Goal: Communication & Community: Answer question/provide support

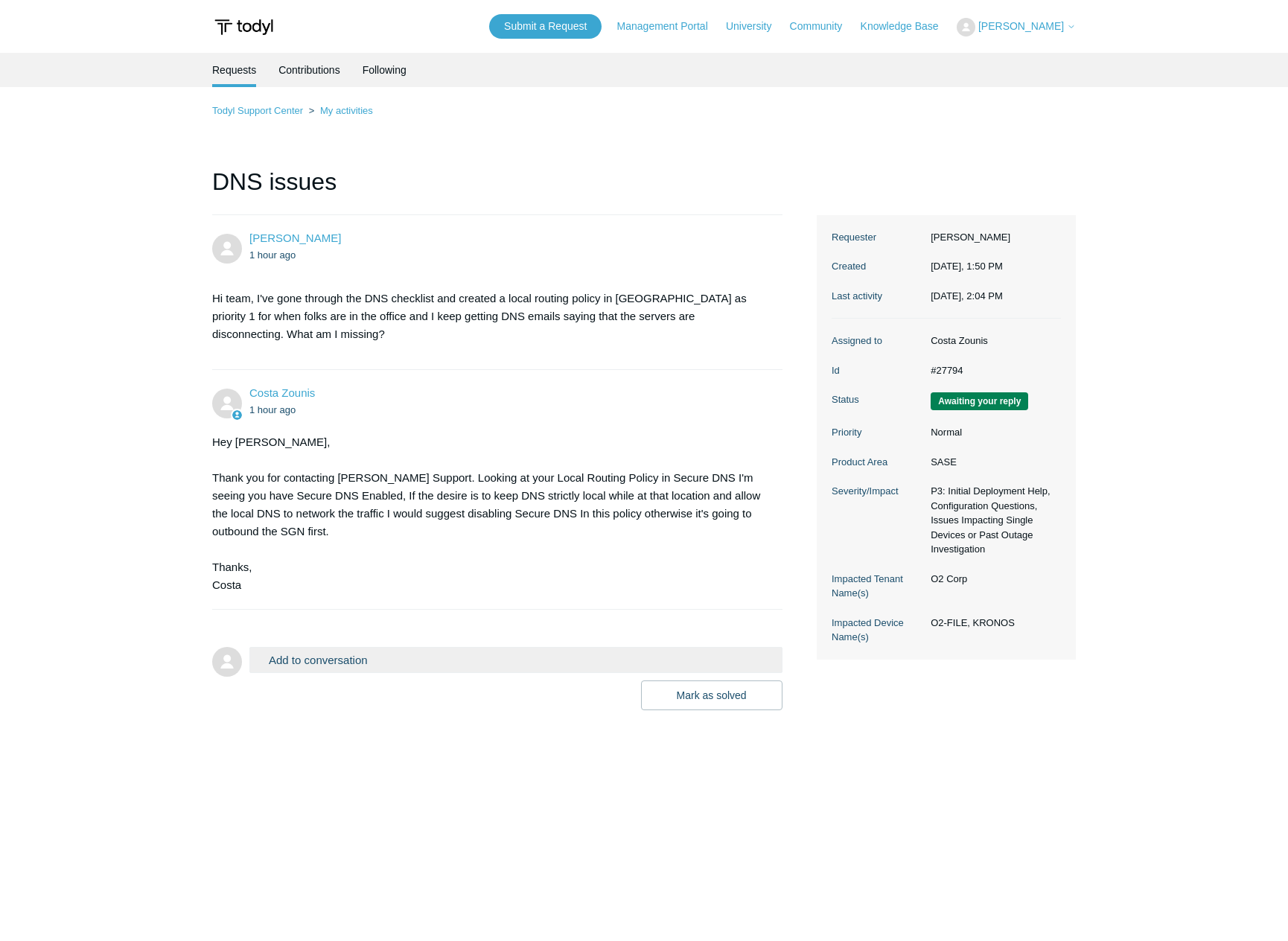
click at [405, 655] on button "Add to conversation" at bounding box center [516, 659] width 533 height 26
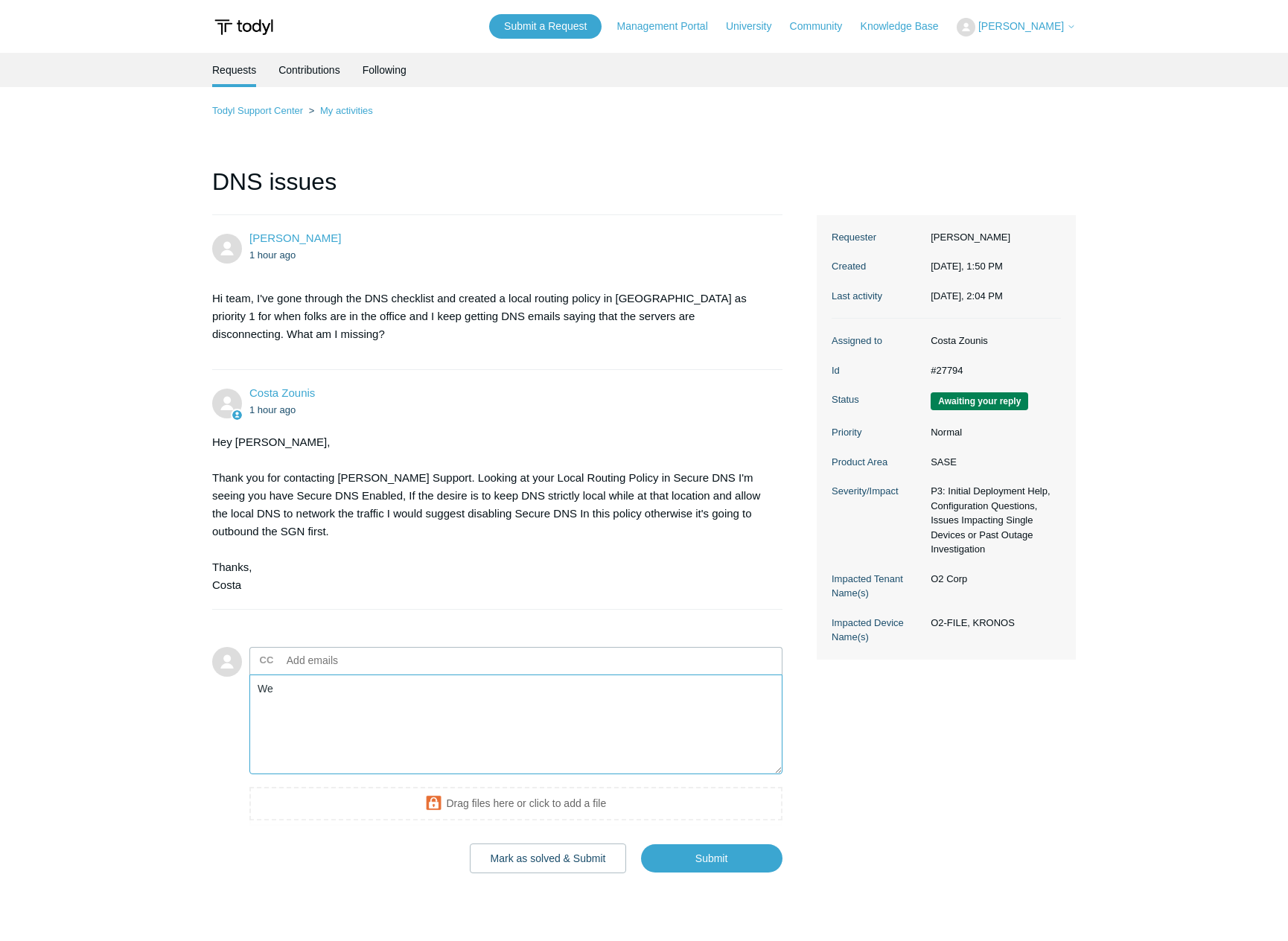
type textarea "W"
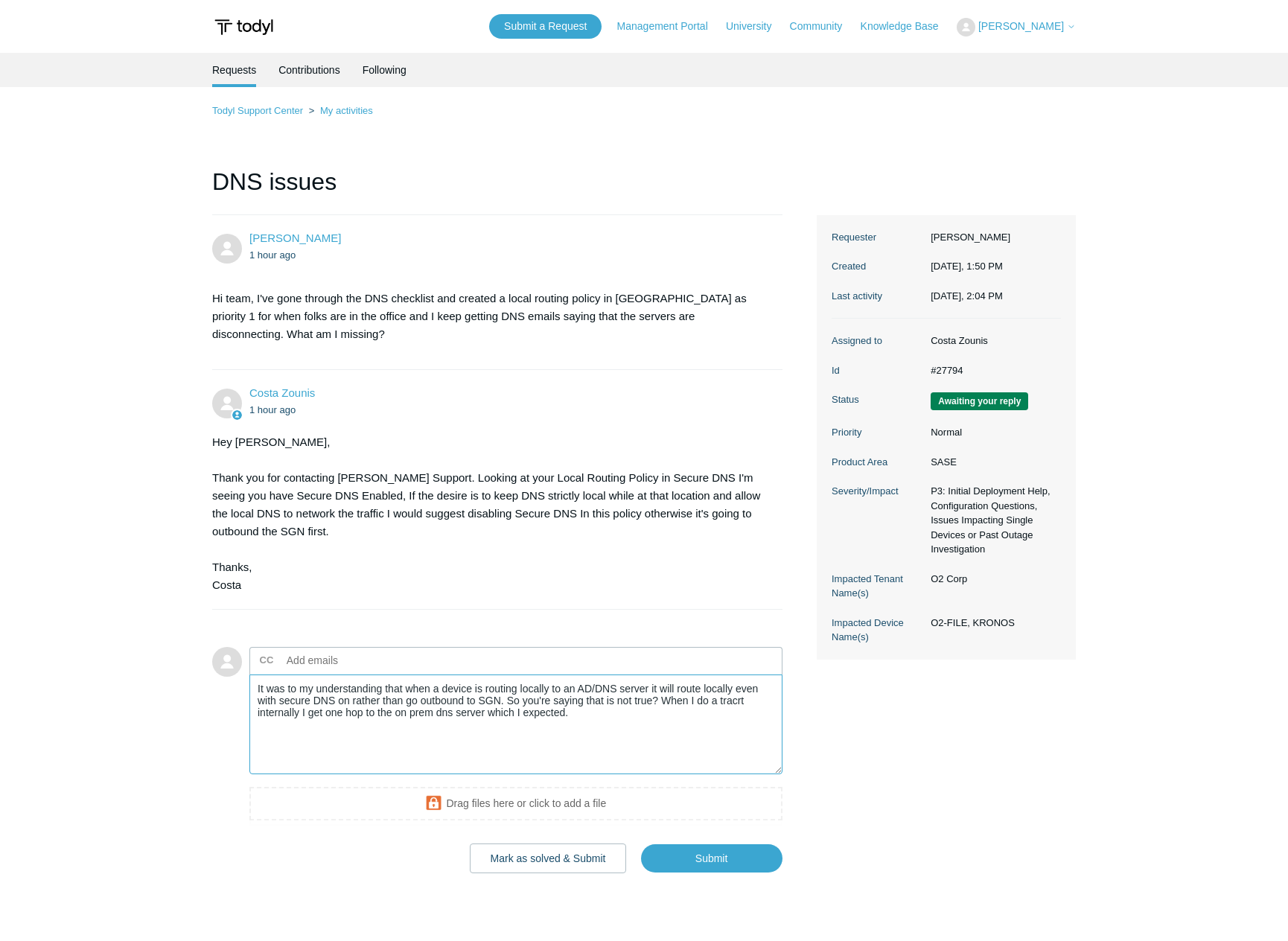
drag, startPoint x: 352, startPoint y: 700, endPoint x: 500, endPoint y: 700, distance: 148.0
click at [500, 700] on textarea "It was to my understanding that when a device is routing locally to an AD/DNS s…" at bounding box center [516, 724] width 533 height 100
click at [629, 707] on textarea "It was to my understanding that when a device is routing locally to an AD/DNS s…" at bounding box center [516, 724] width 533 height 100
drag, startPoint x: 604, startPoint y: 702, endPoint x: 591, endPoint y: 700, distance: 13.2
click at [591, 700] on textarea "It was to my understanding that when a device is routing locally to an AD/DNS s…" at bounding box center [516, 724] width 533 height 100
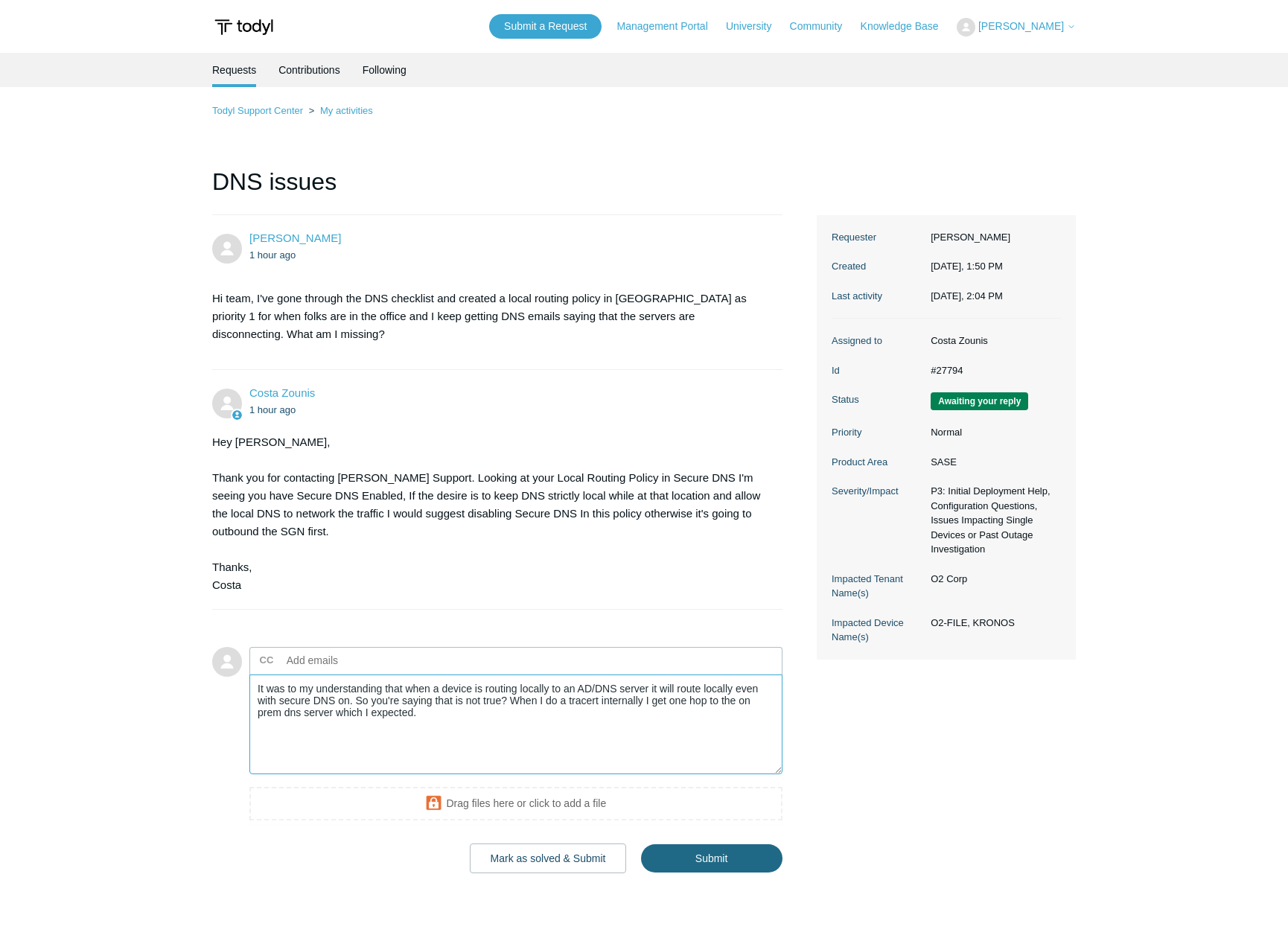
type textarea "It was to my understanding that when a device is routing locally to an AD/DNS s…"
click at [664, 850] on input "Submit" at bounding box center [711, 859] width 141 height 29
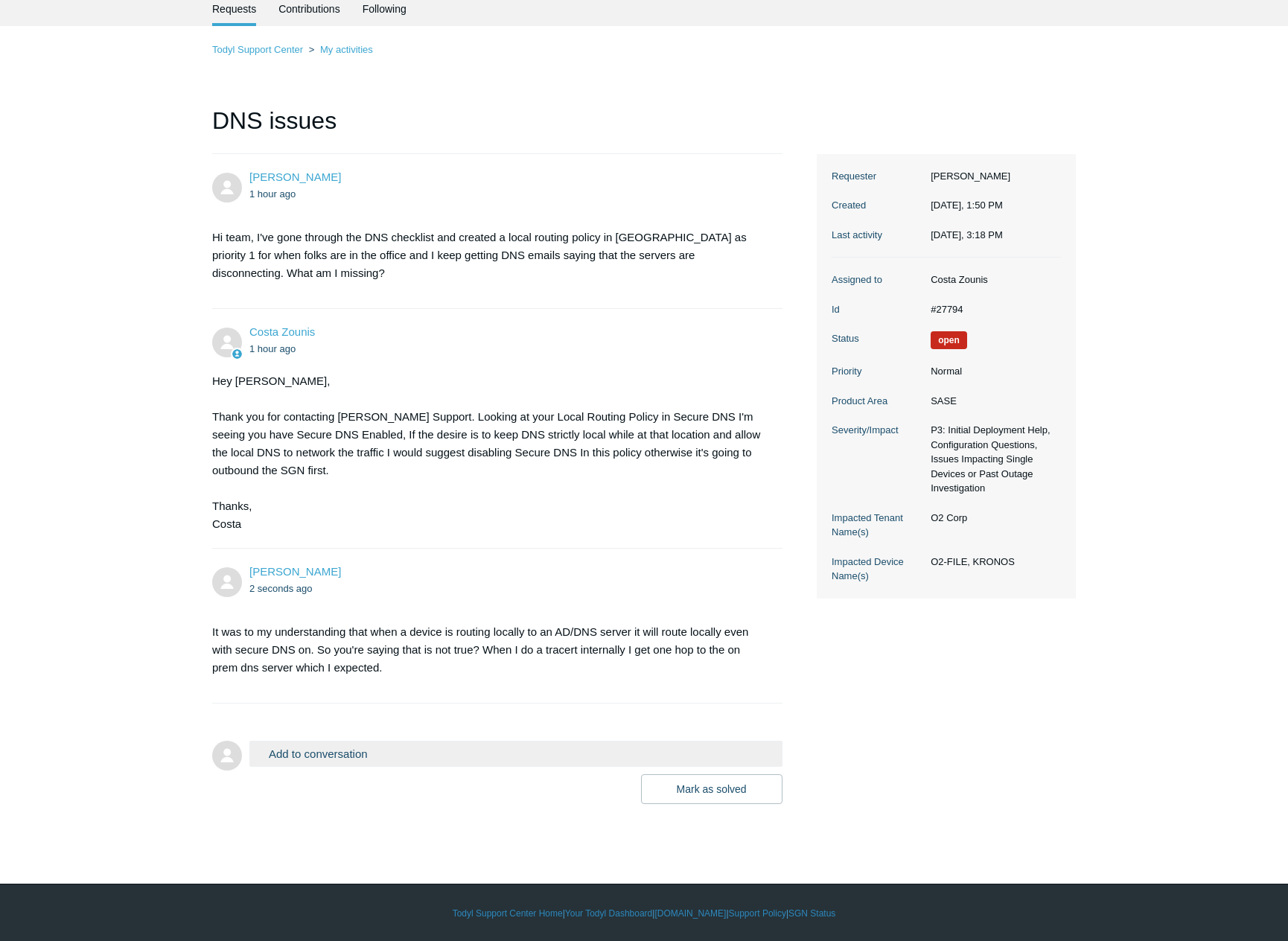
scroll to position [63, 0]
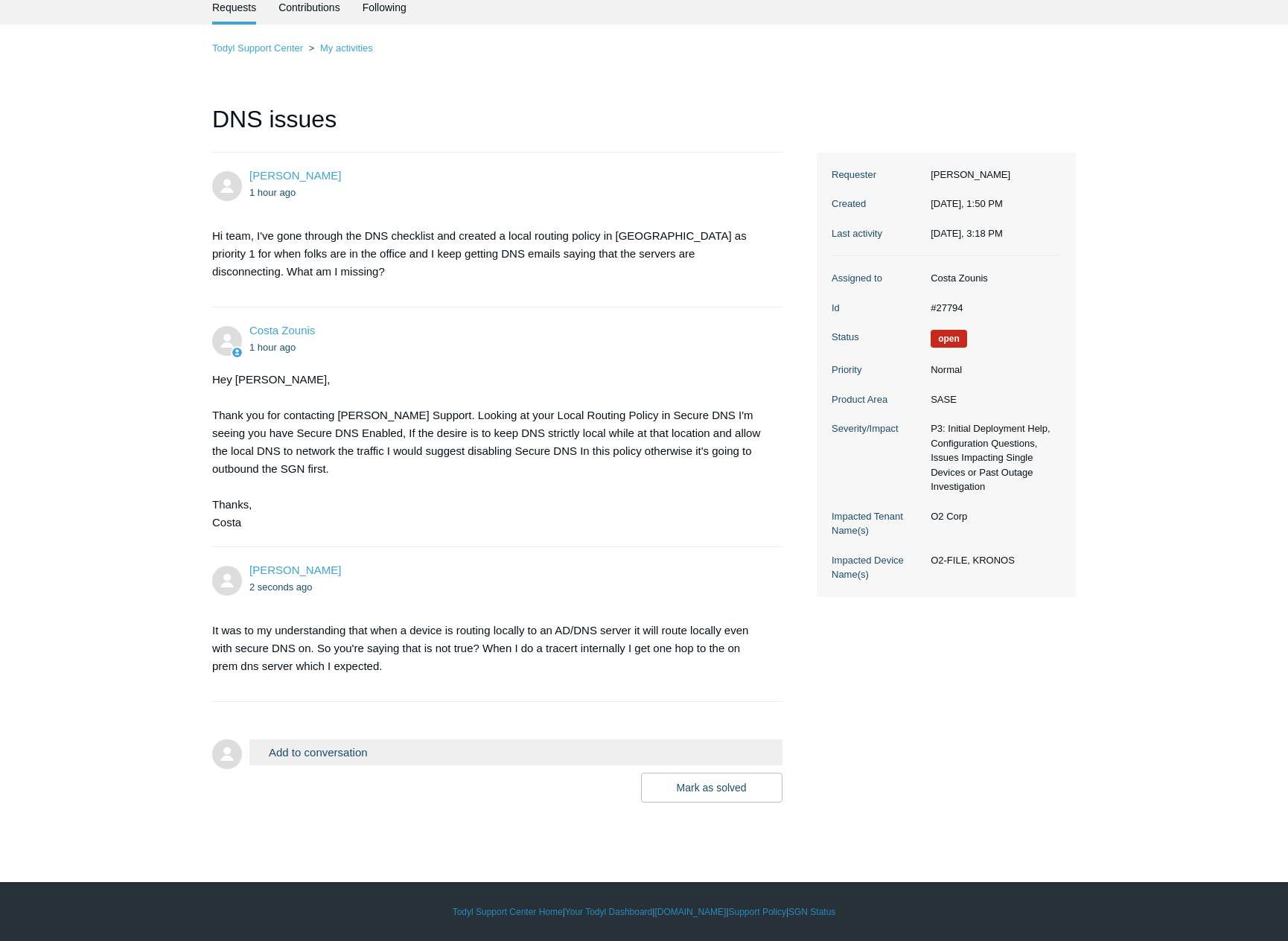
click at [442, 784] on div "Mark as solved Submit" at bounding box center [516, 787] width 533 height 29
click at [443, 752] on button "Add to conversation" at bounding box center [516, 752] width 533 height 26
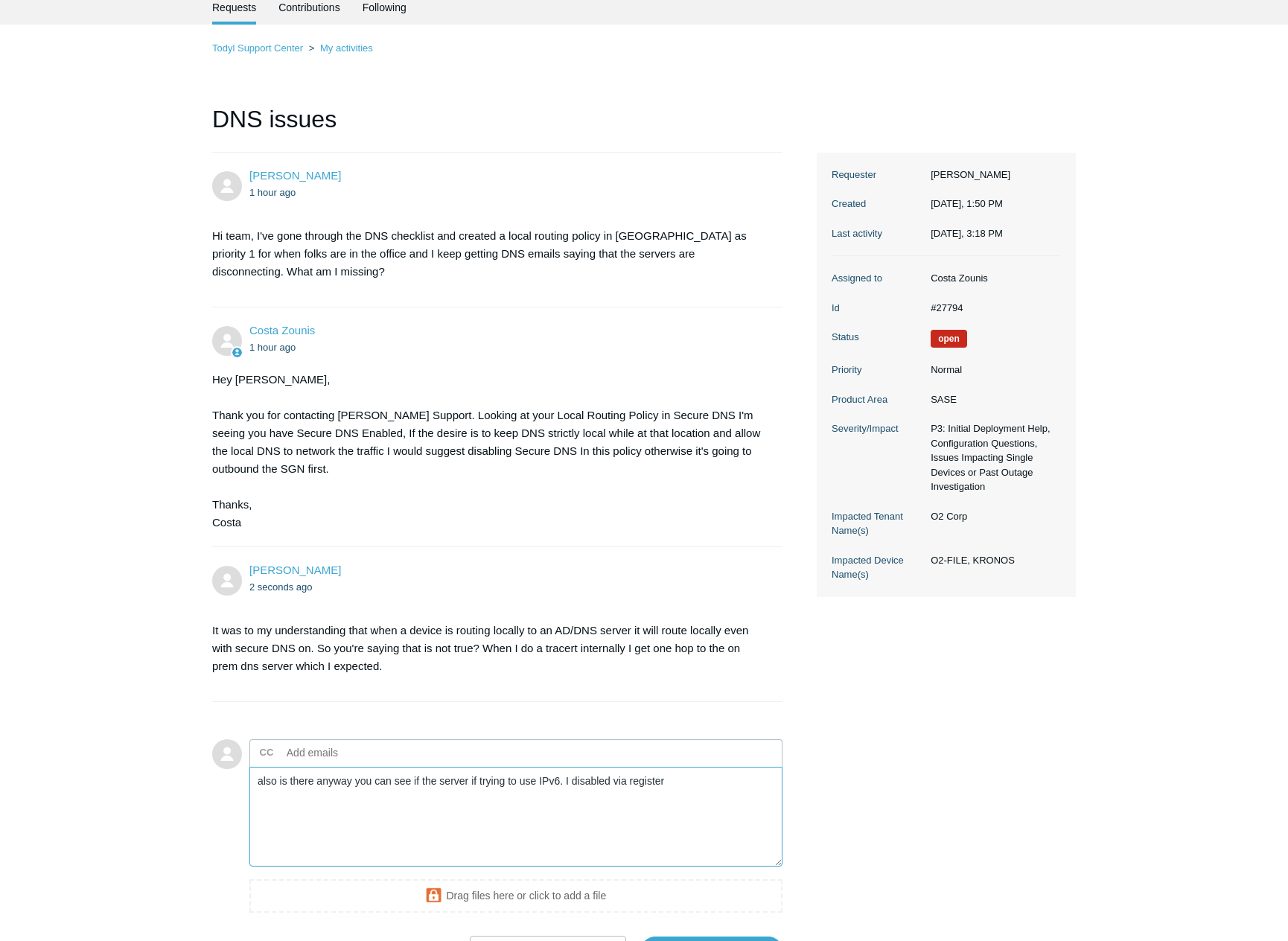
click at [666, 786] on textarea "also is there anyway you can see if the server if trying to use IPv6. I disable…" at bounding box center [516, 816] width 533 height 100
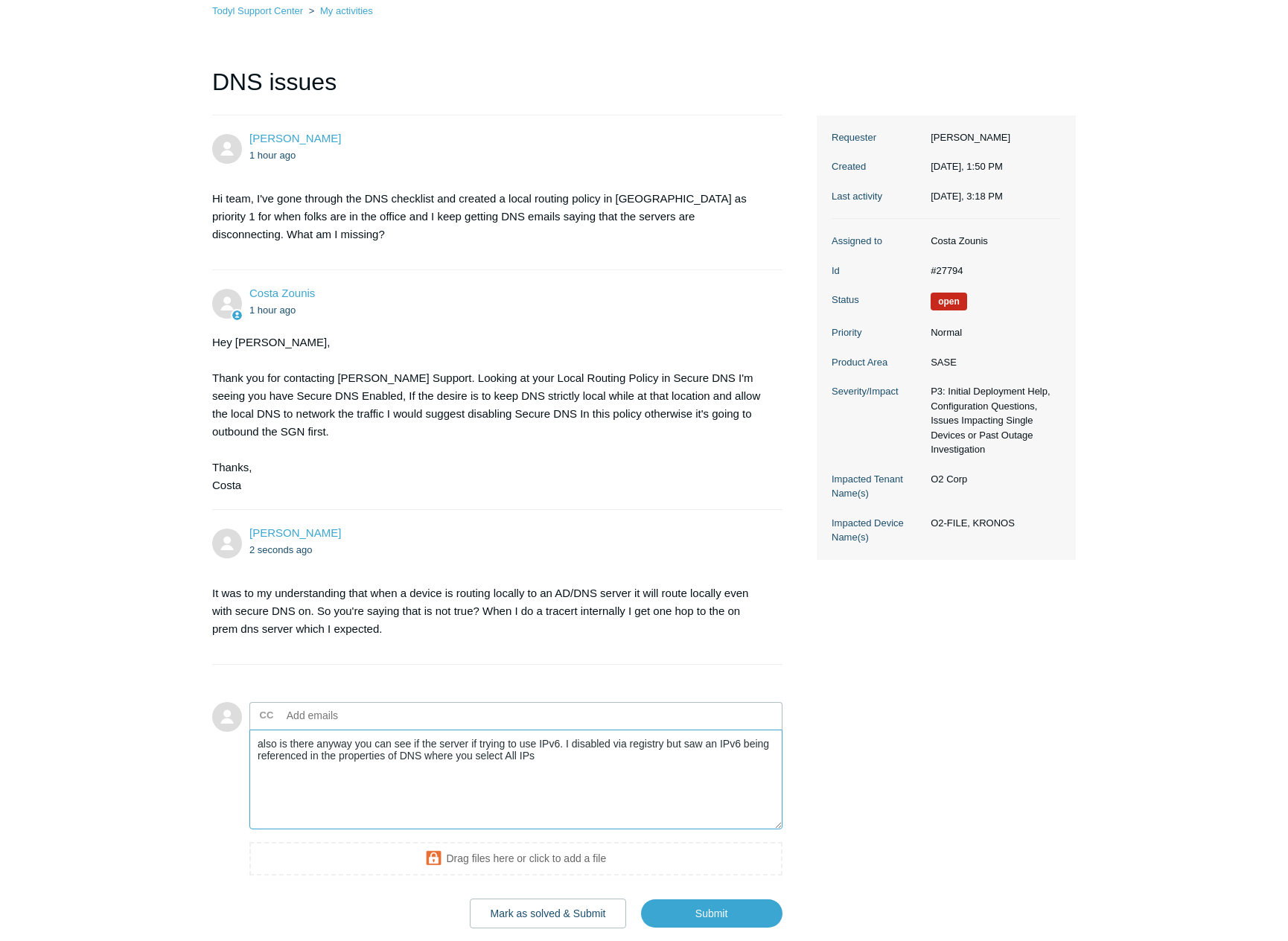
scroll to position [190, 0]
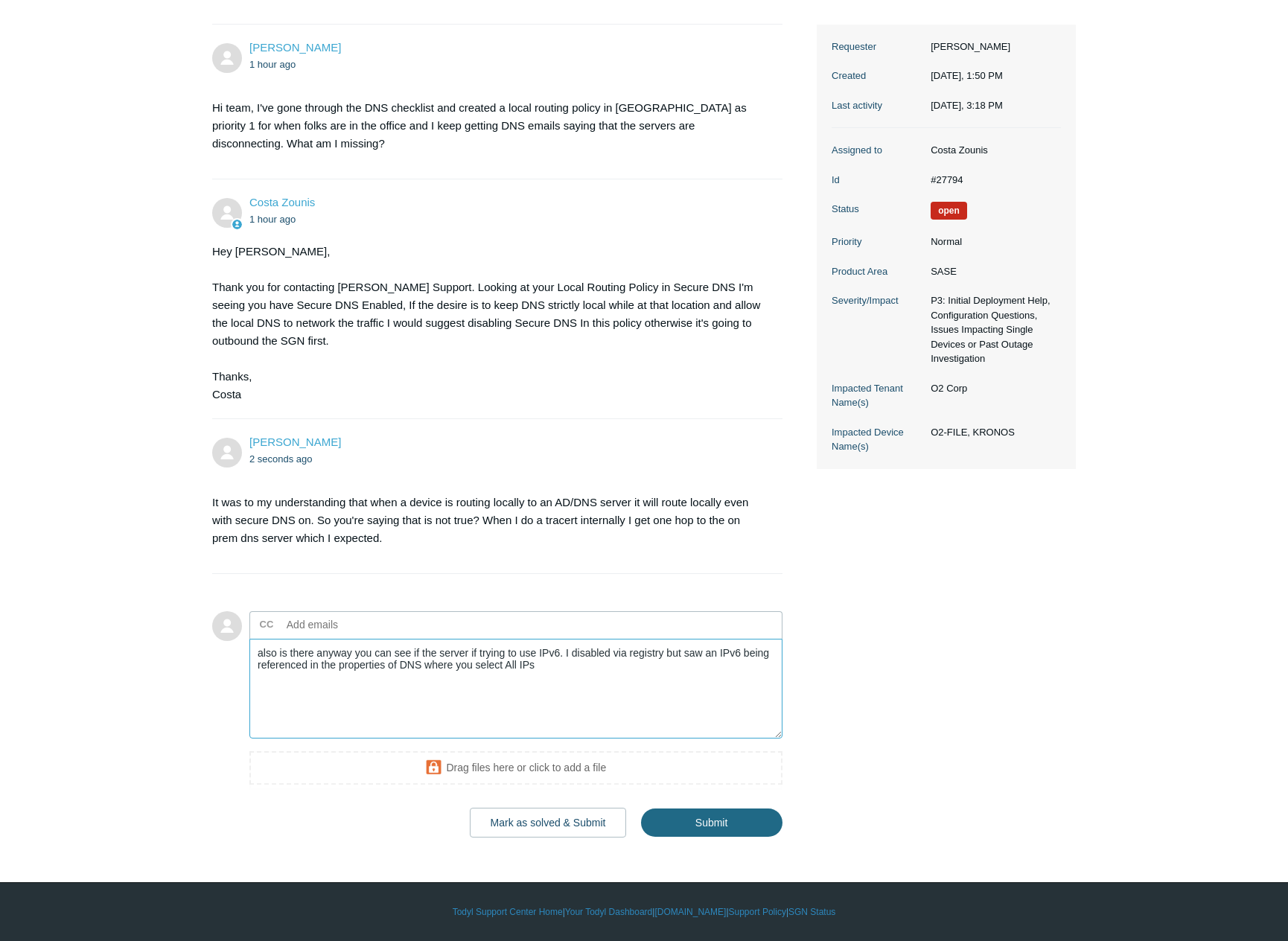
type textarea "also is there anyway you can see if the server if trying to use IPv6. I disable…"
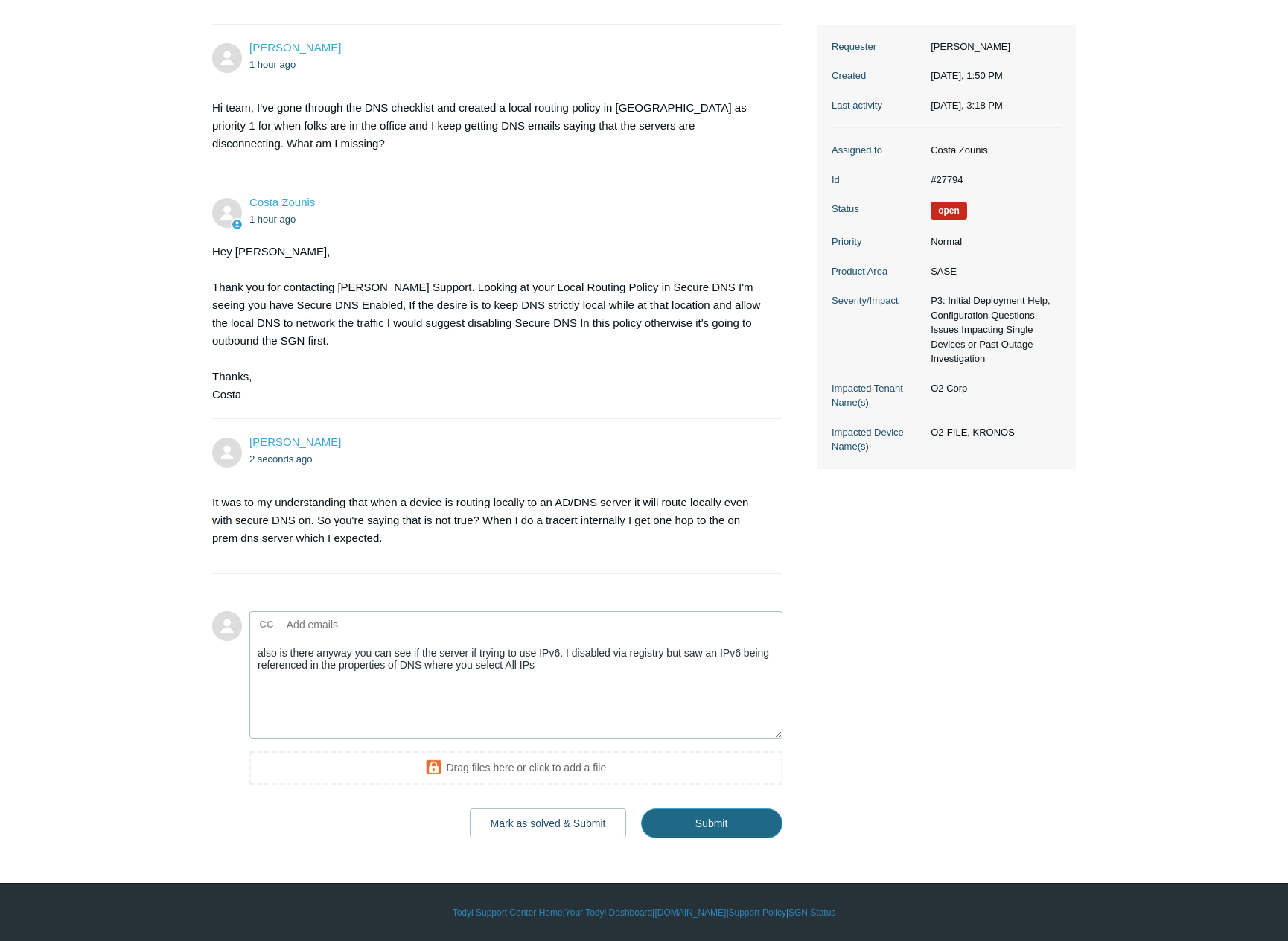
click at [706, 825] on input "Submit" at bounding box center [711, 822] width 141 height 29
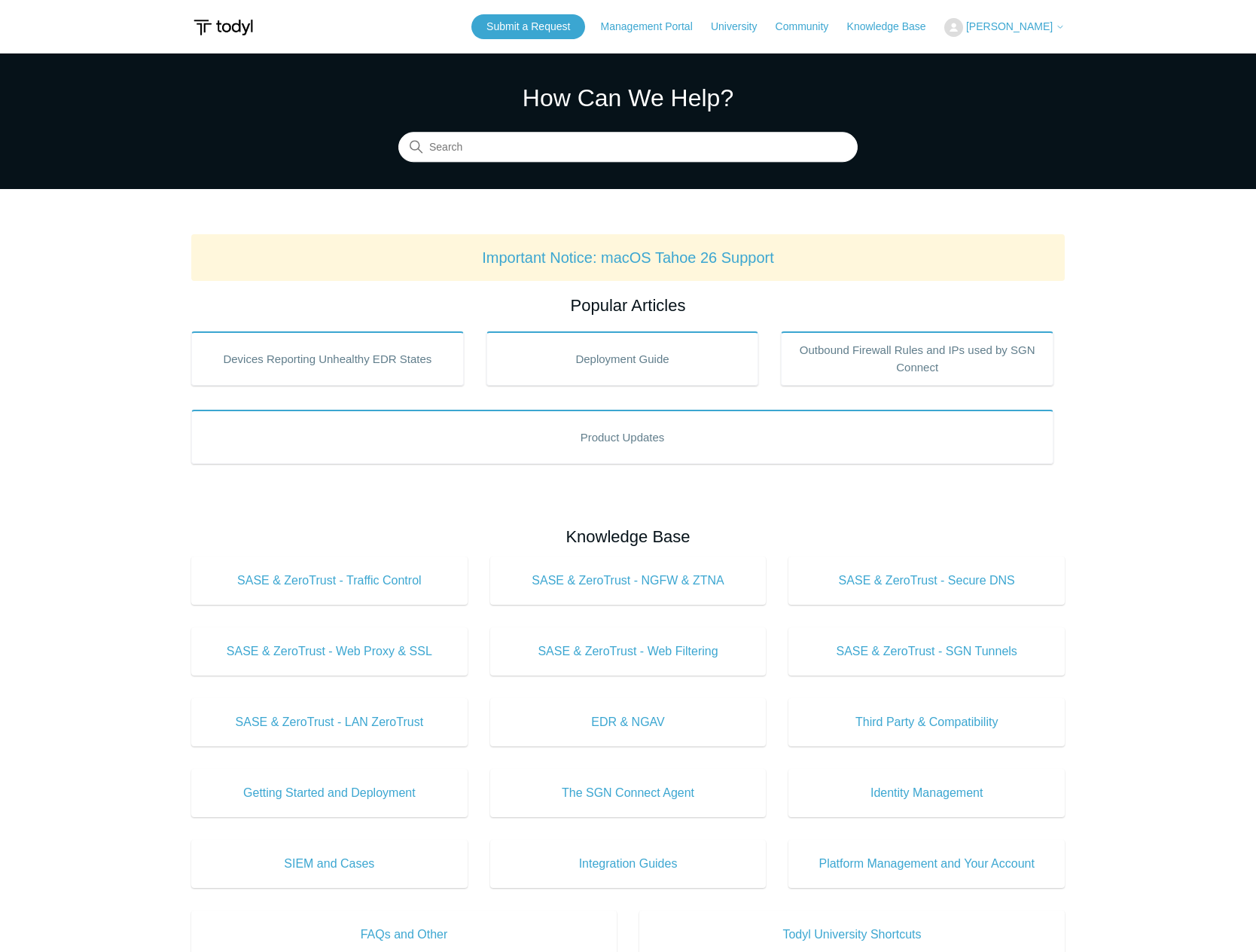
click at [1060, 24] on icon at bounding box center [1060, 28] width 9 height 9
click at [1031, 55] on link "My Support Requests" at bounding box center [1018, 59] width 147 height 26
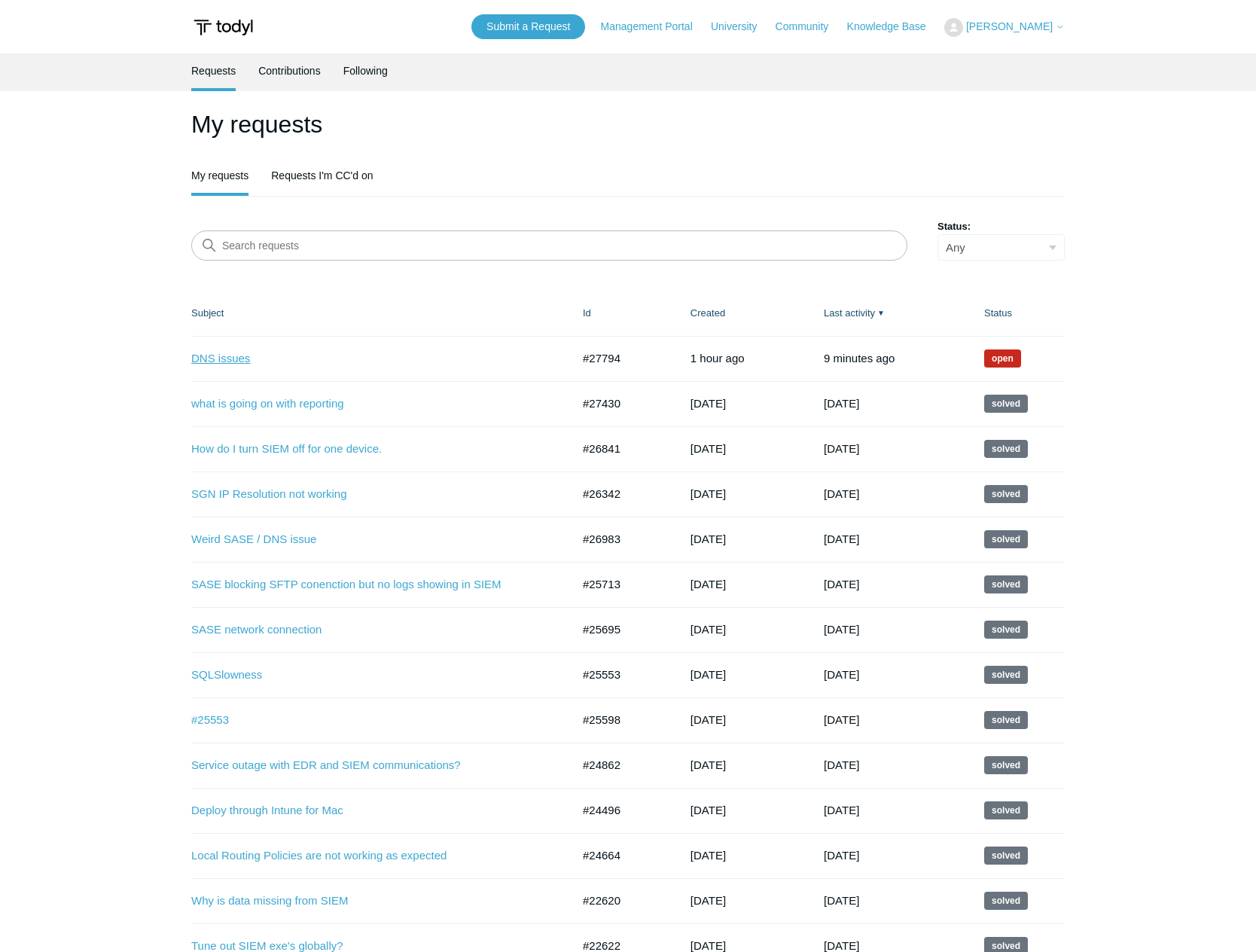
click at [225, 361] on link "DNS issues" at bounding box center [370, 358] width 358 height 18
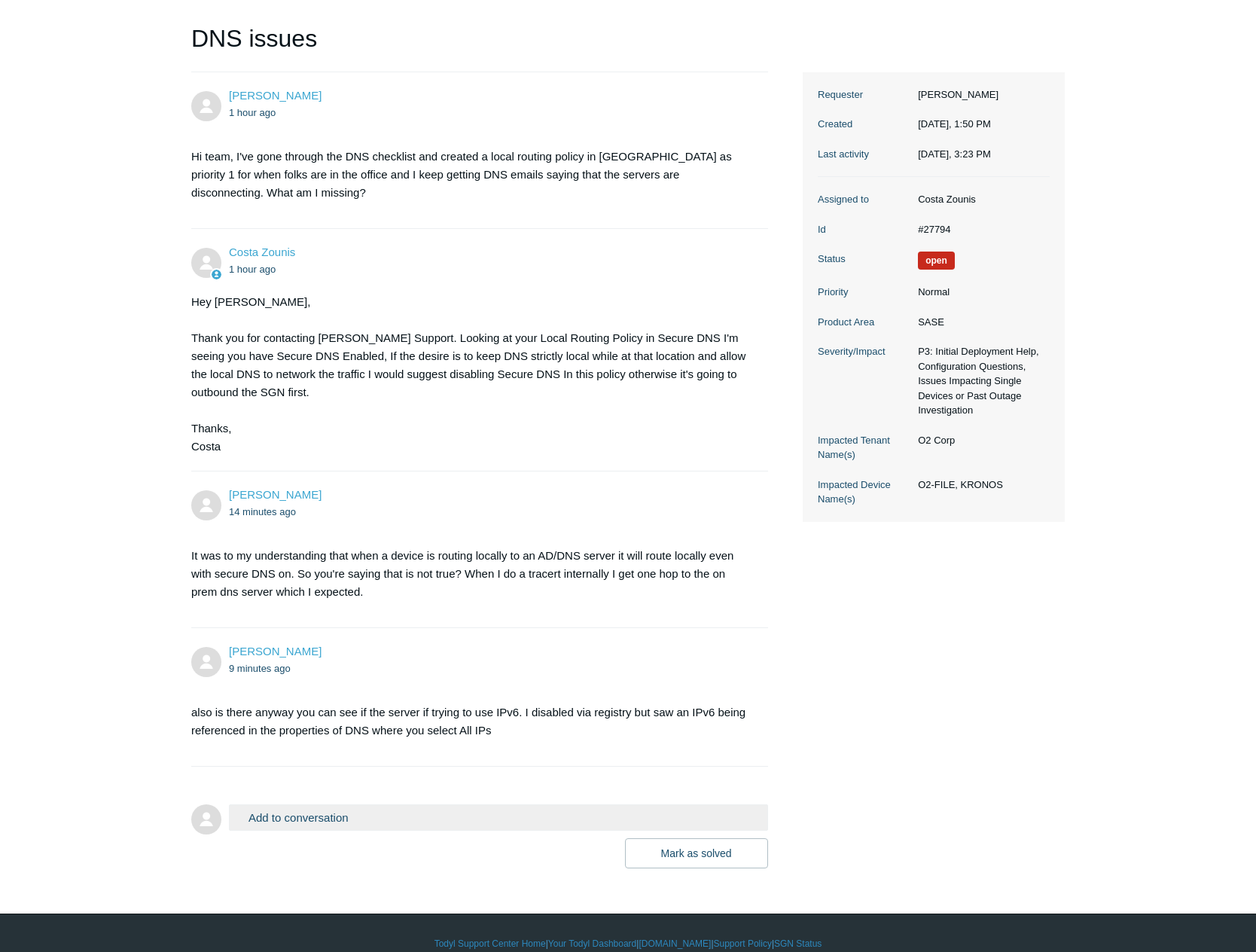
scroll to position [151, 0]
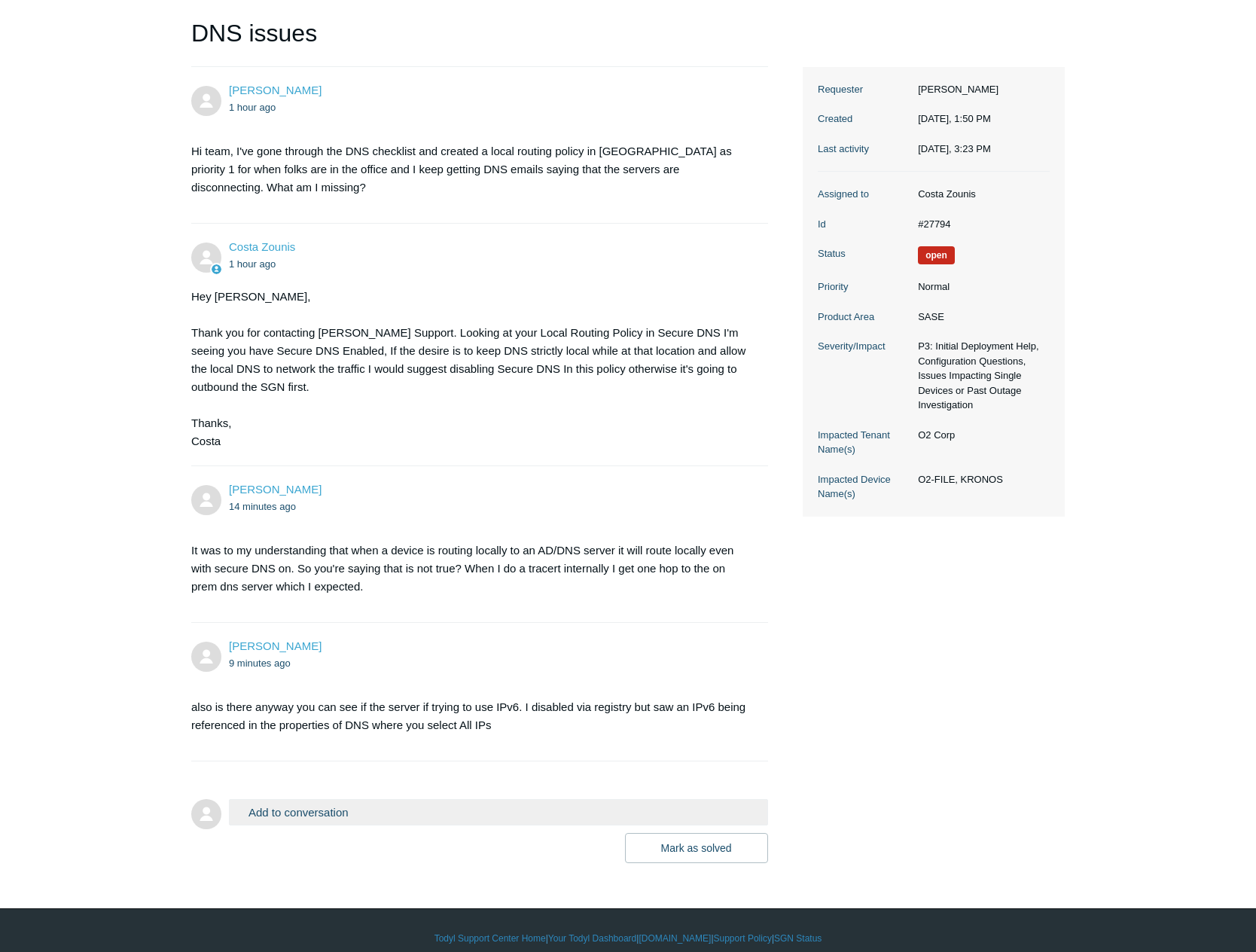
click at [501, 239] on div "Costa Zounis 1 hour ago" at bounding box center [491, 255] width 524 height 34
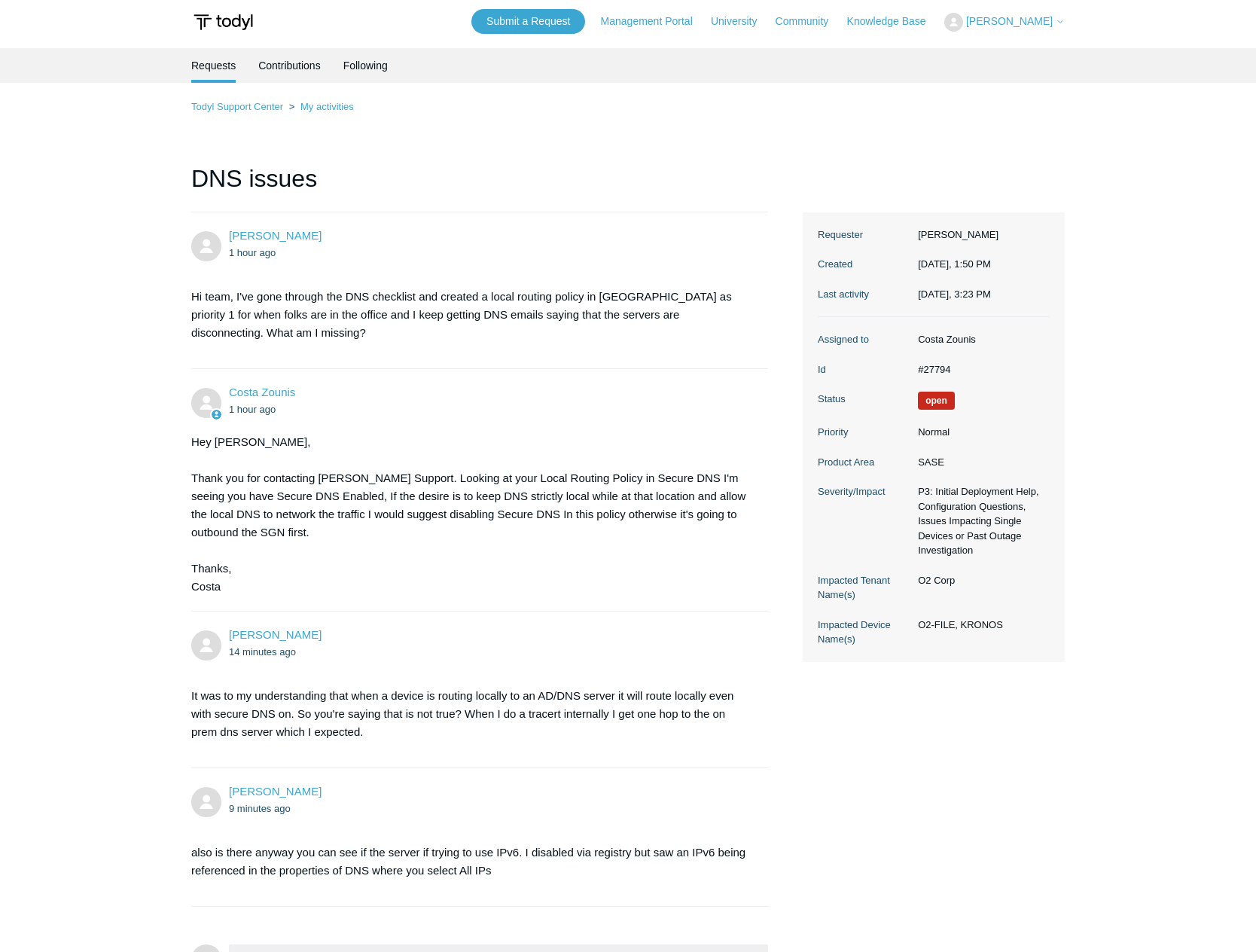
scroll to position [0, 0]
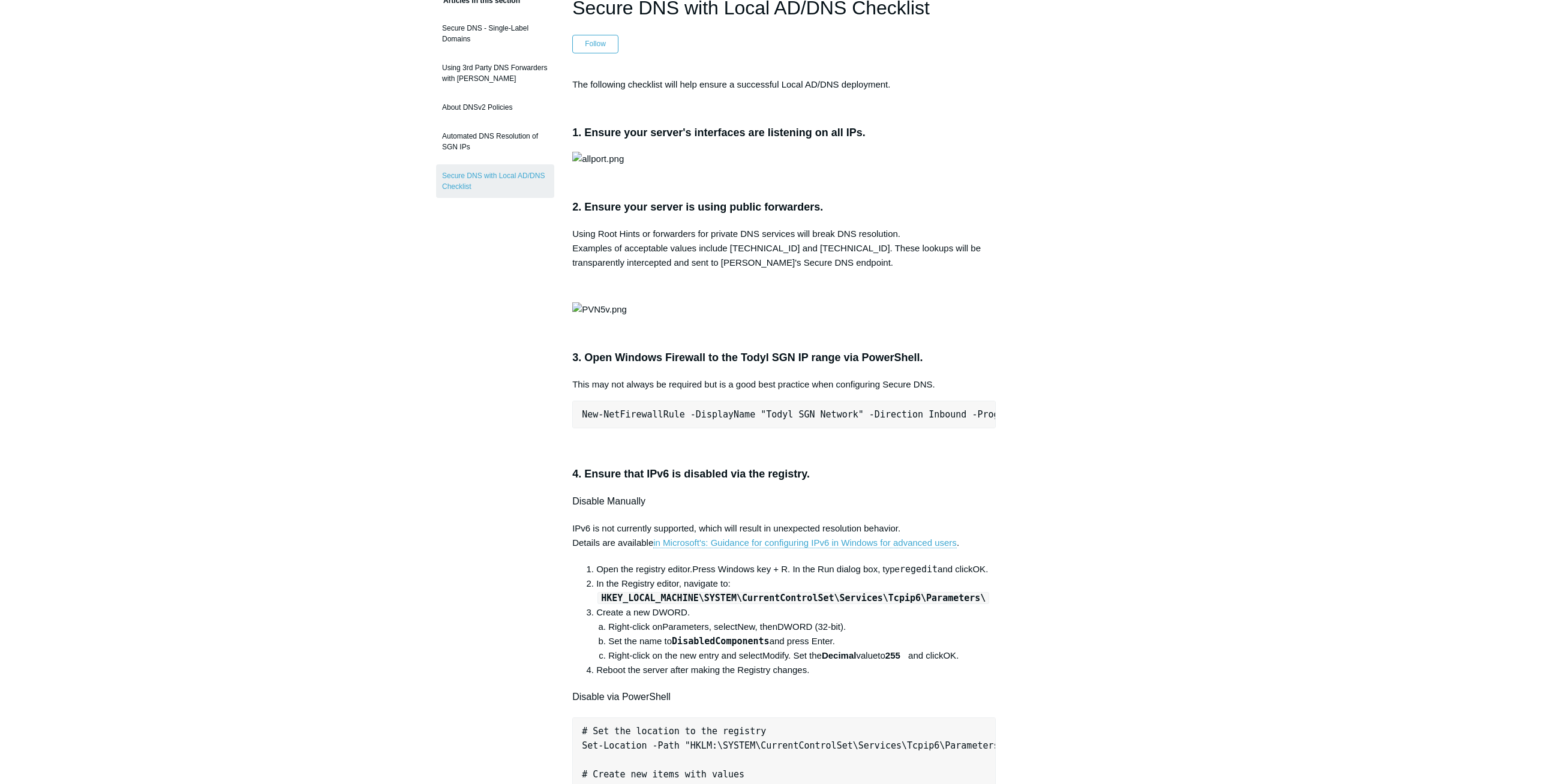
scroll to position [60, 0]
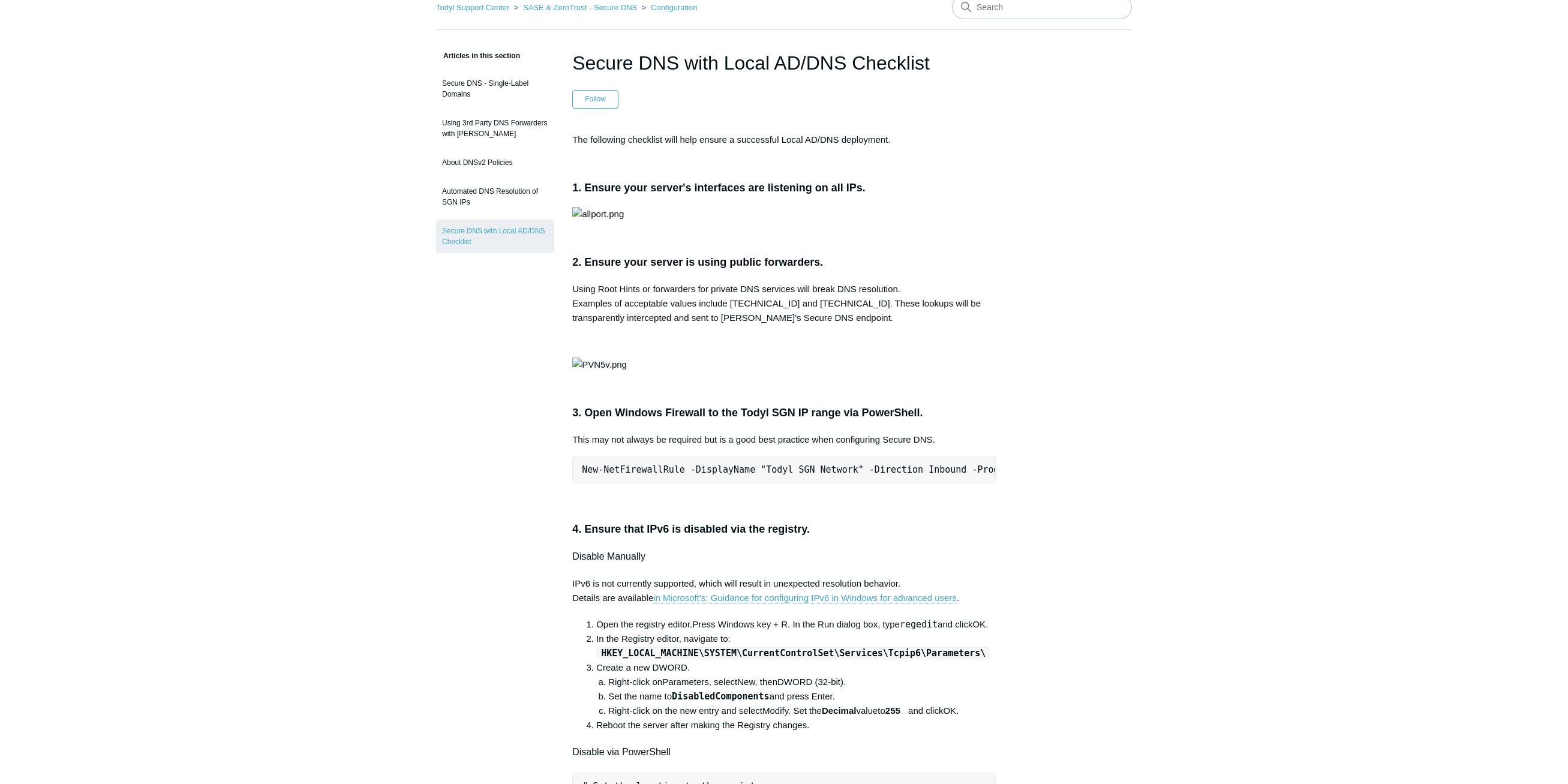
drag, startPoint x: 640, startPoint y: 60, endPoint x: 912, endPoint y: 77, distance: 272.5
click at [912, 77] on h1 "Secure DNS with Local AD/DNS Checklist" at bounding box center [784, 63] width 424 height 29
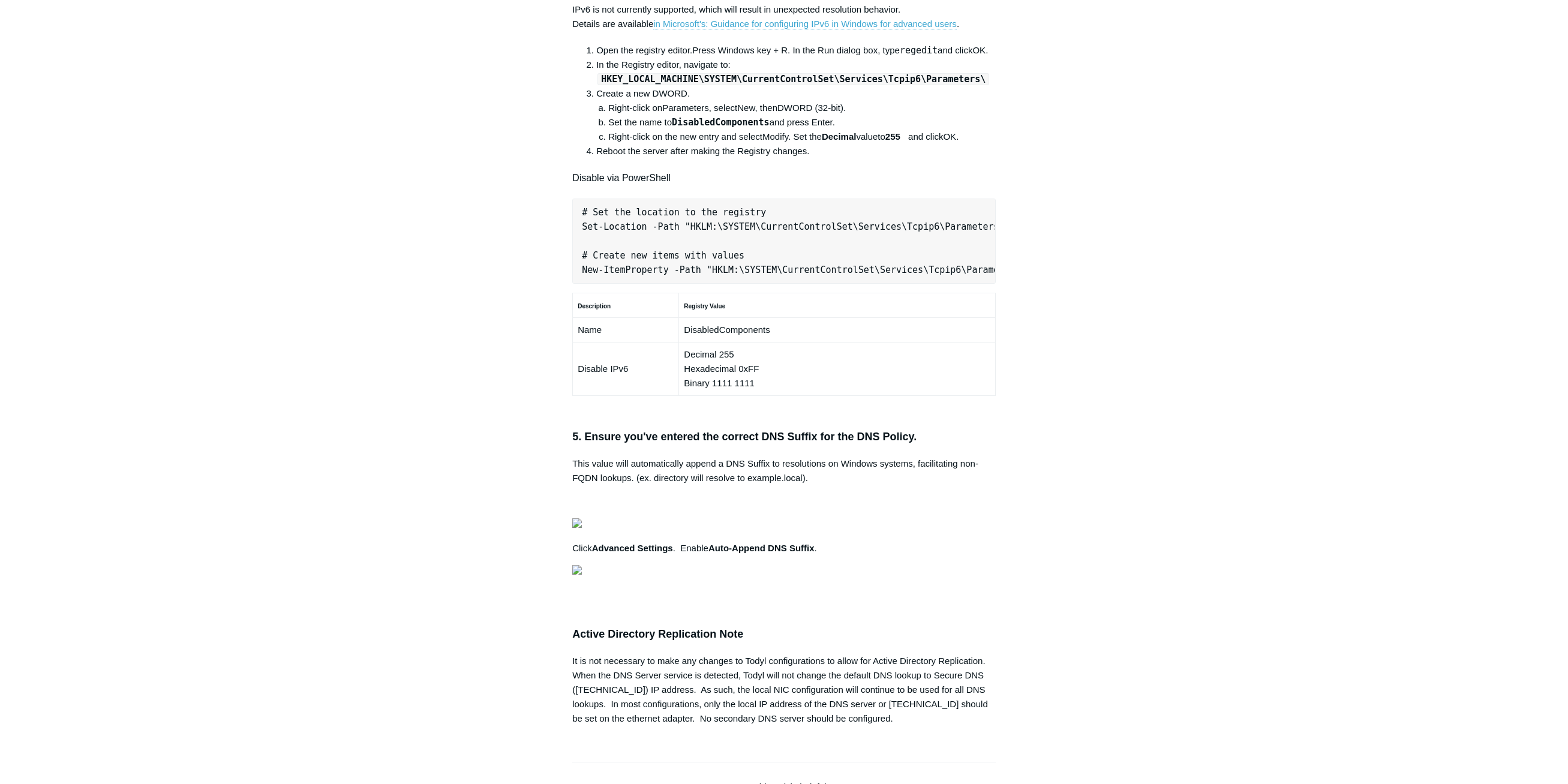
scroll to position [660, 0]
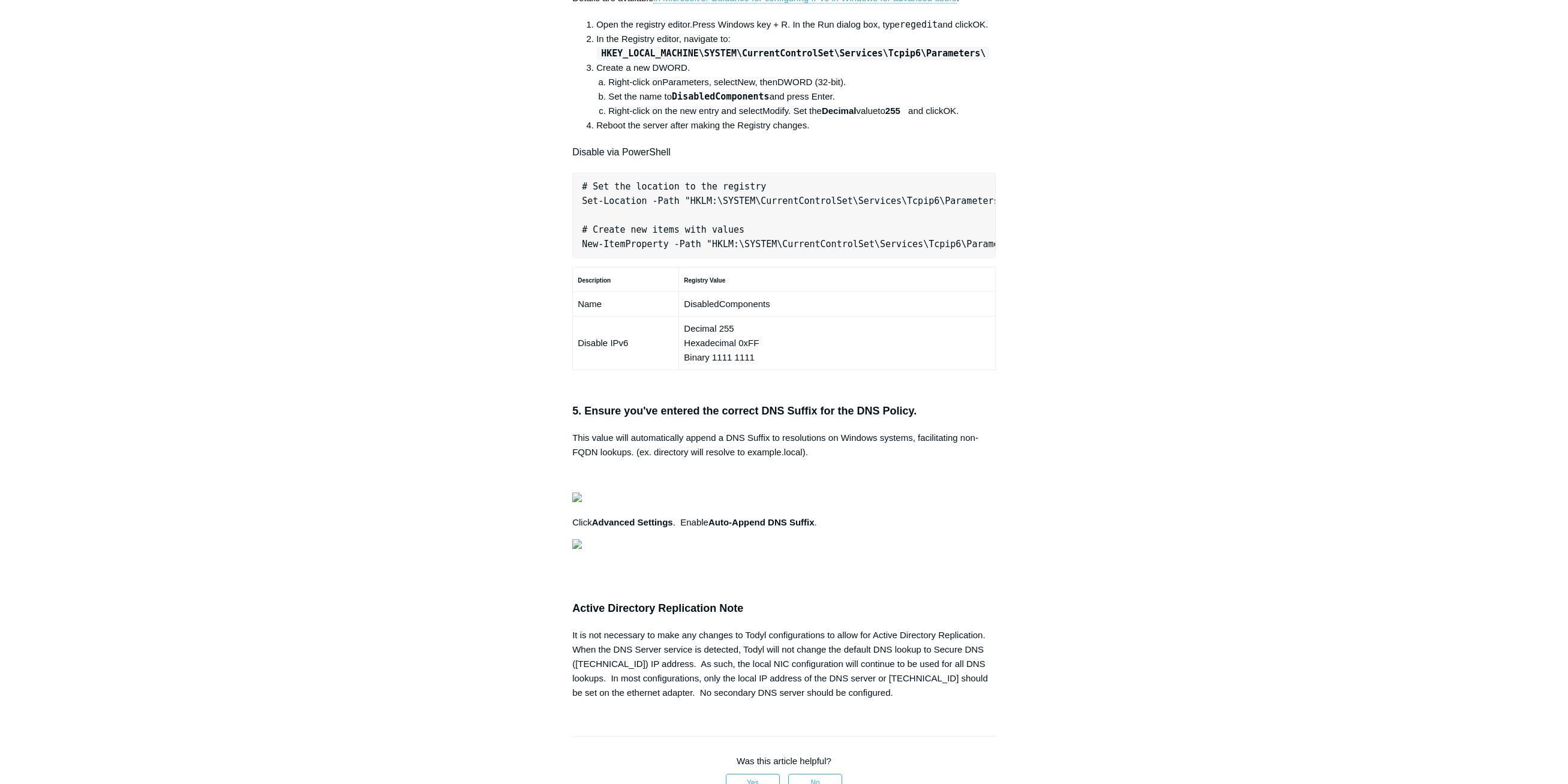
drag, startPoint x: 906, startPoint y: 402, endPoint x: 623, endPoint y: 415, distance: 283.3
click at [1244, 483] on main "Todyl Support Center SASE & ZeroTrust - Secure DNS Configuration Articles in th…" at bounding box center [784, 253] width 1568 height 1740
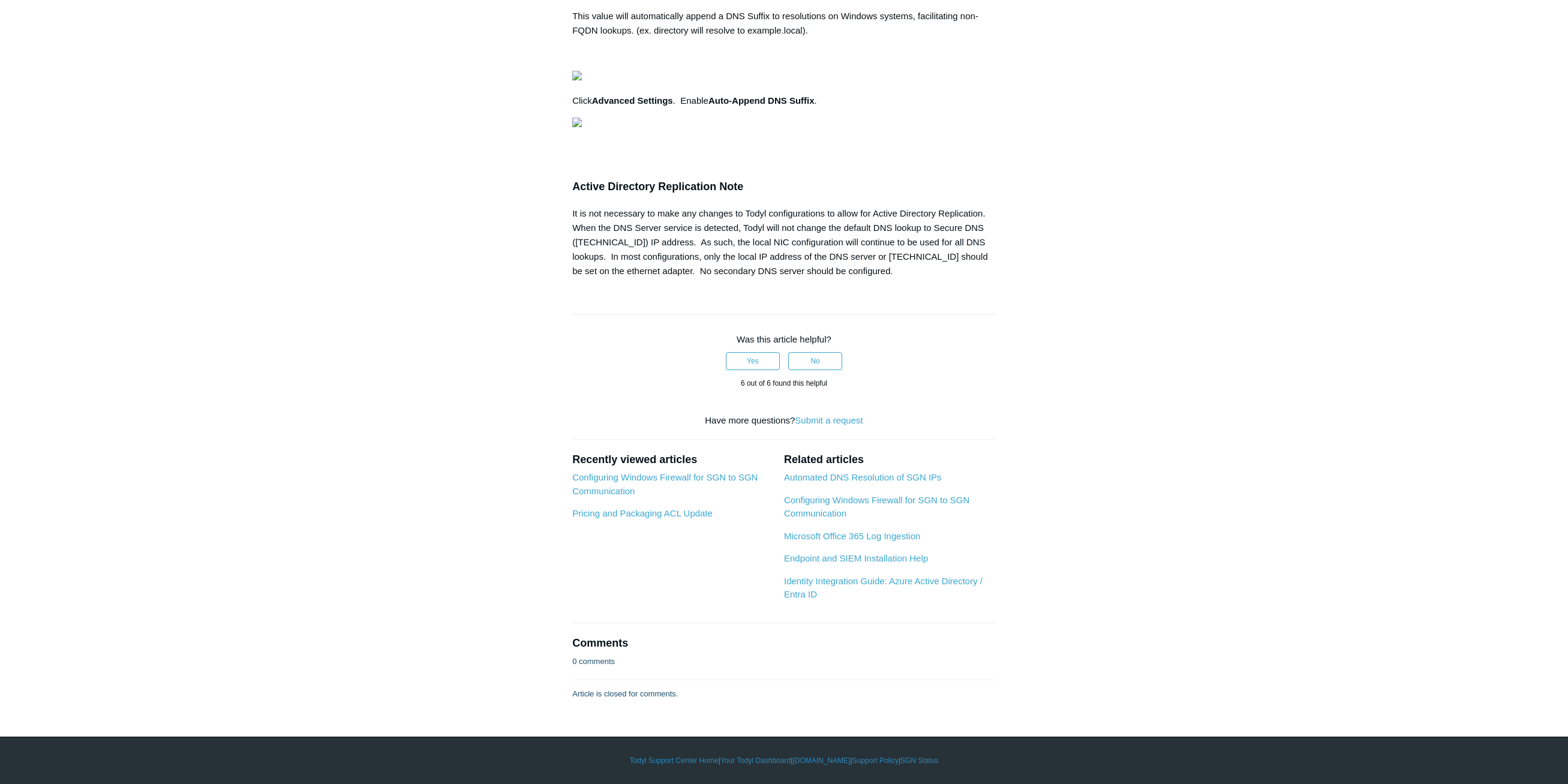
scroll to position [1380, 0]
